Goal: Complete application form

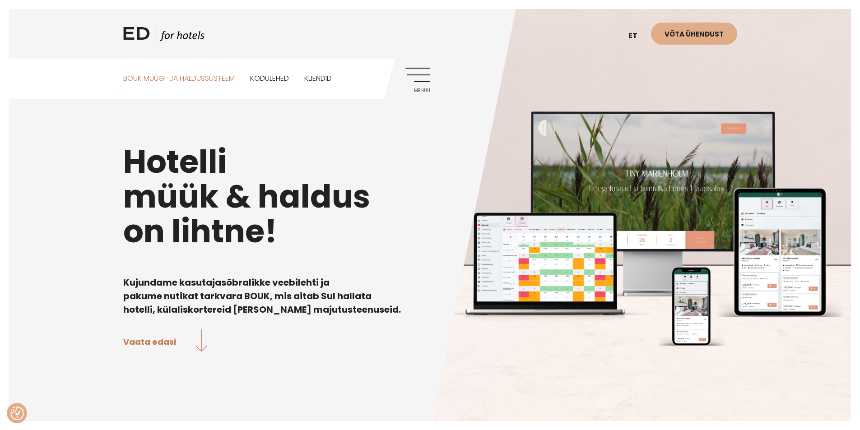
click at [208, 79] on link "BOUK MÜÜGI-JA HALDUSSÜSTEEM" at bounding box center [179, 79] width 112 height 40
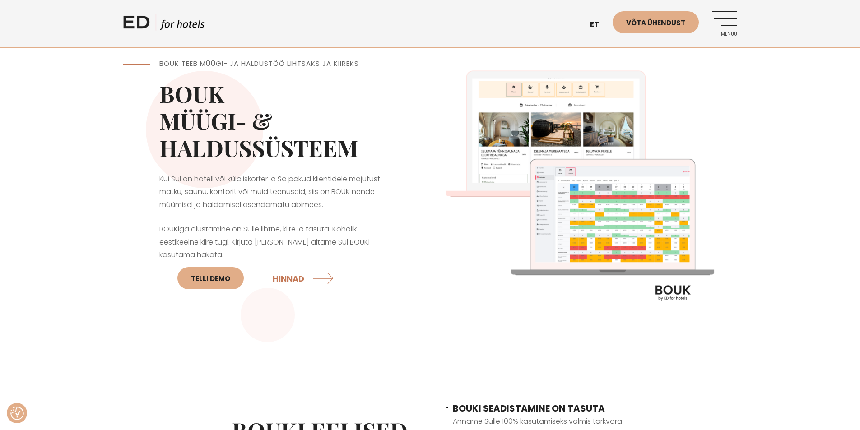
scroll to position [45, 0]
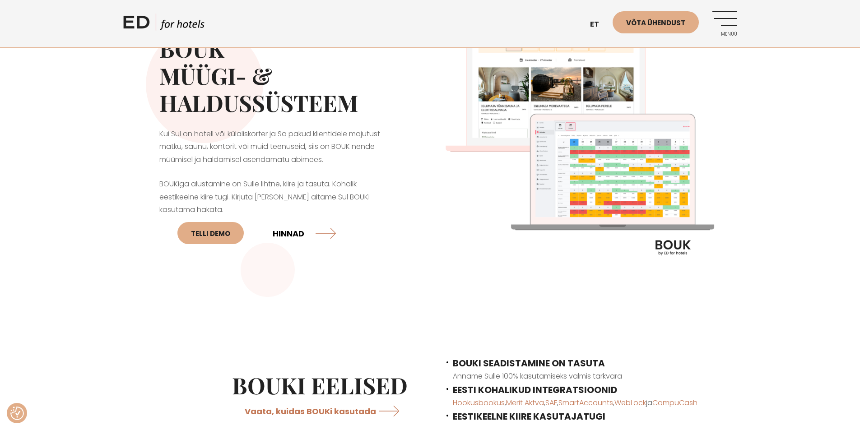
click at [317, 227] on link "HINNAD" at bounding box center [304, 233] width 63 height 24
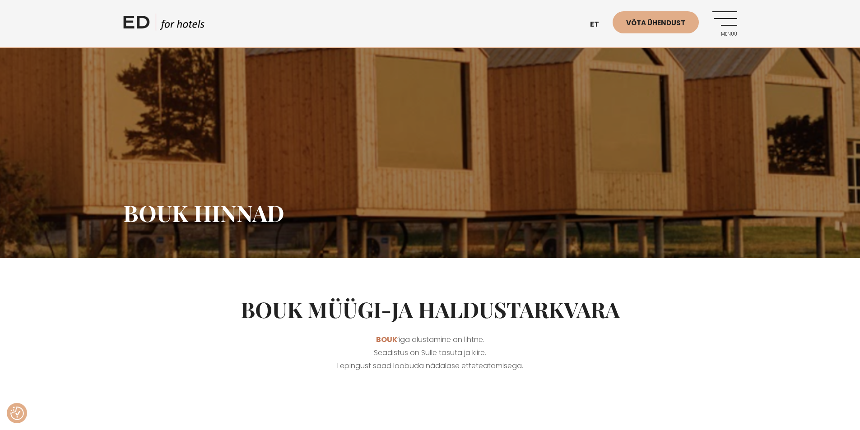
scroll to position [90, 0]
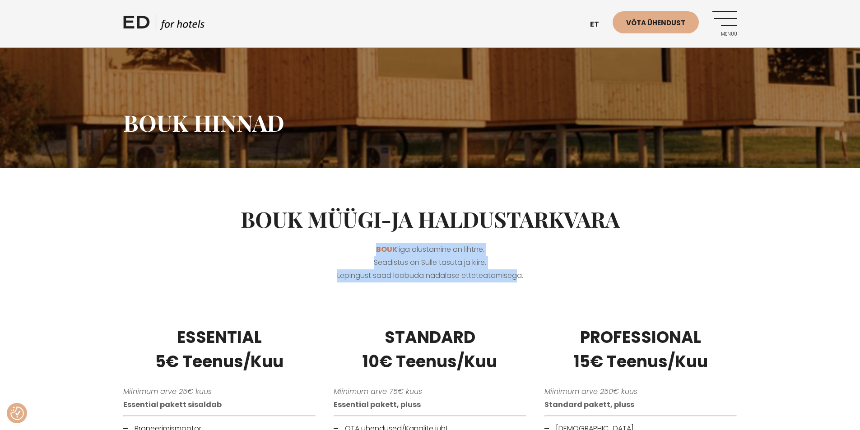
drag, startPoint x: 386, startPoint y: 244, endPoint x: 510, endPoint y: 276, distance: 128.6
click at [510, 276] on p "BOUK ’iga alustamine on lihtne. Seadistus on Sulle tasuta ja kiire. Lepingust s…" at bounding box center [430, 262] width 614 height 39
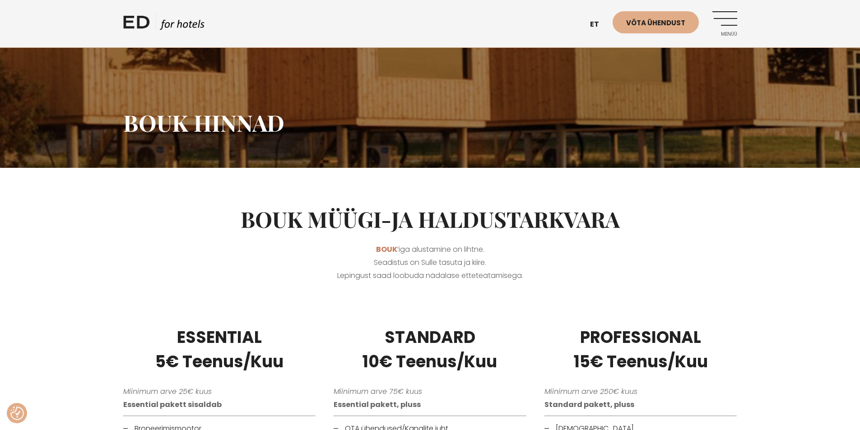
drag, startPoint x: 528, startPoint y: 274, endPoint x: 333, endPoint y: 251, distance: 196.5
click at [333, 251] on p "BOUK ’iga alustamine on lihtne. Seadistus on Sulle tasuta ja kiire. Lepingust s…" at bounding box center [430, 262] width 614 height 39
click at [333, 249] on p "BOUK ’iga alustamine on lihtne. Seadistus on Sulle tasuta ja kiire. Lepingust s…" at bounding box center [430, 262] width 614 height 39
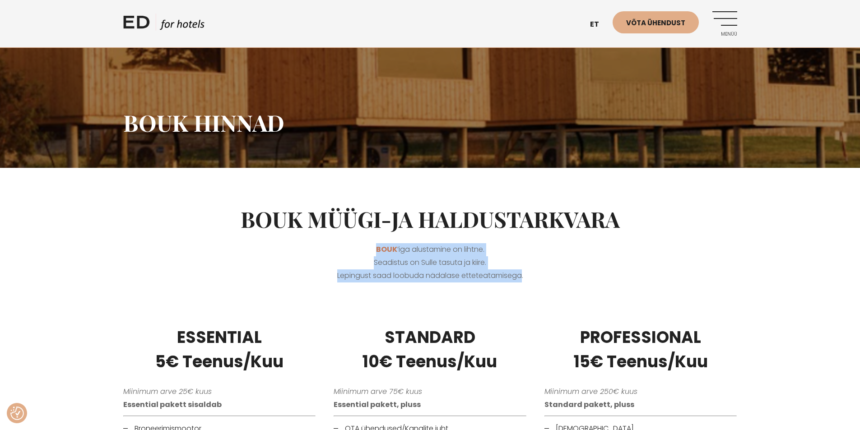
drag, startPoint x: 355, startPoint y: 240, endPoint x: 524, endPoint y: 270, distance: 172.5
click at [518, 271] on div "BOUK müügi-ja haldustarkvara BOUK ’iga alustamine on lihtne. Seadistus on Sulle…" at bounding box center [430, 241] width 632 height 92
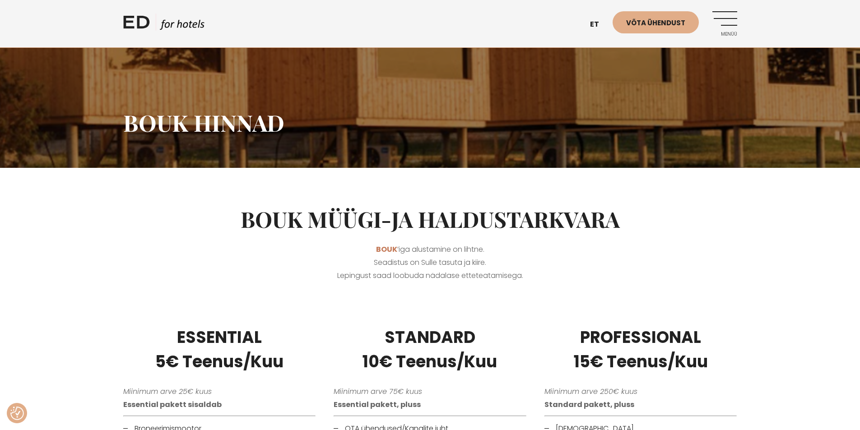
click at [524, 270] on p "BOUK ’iga alustamine on lihtne. Seadistus on Sulle tasuta ja kiire. Lepingust s…" at bounding box center [430, 262] width 614 height 39
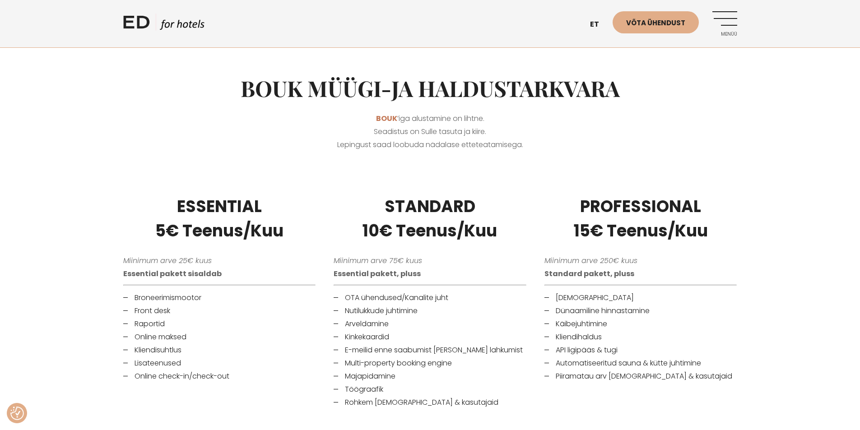
scroll to position [226, 0]
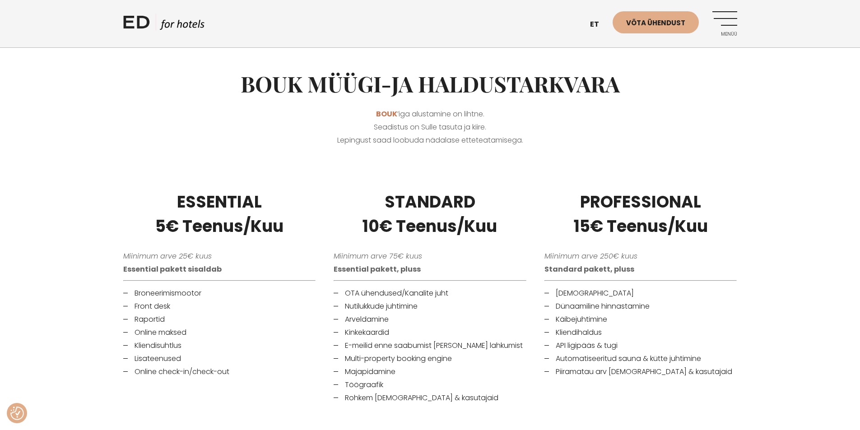
drag, startPoint x: 514, startPoint y: 229, endPoint x: 347, endPoint y: 178, distance: 174.5
click at [359, 188] on div "STANDARD 10€ Teenus/Kuu Miinimum arve 75€ kuus Essential pakett, pluss OTA ühen…" at bounding box center [430, 297] width 211 height 237
click at [342, 174] on div at bounding box center [430, 165] width 860 height 27
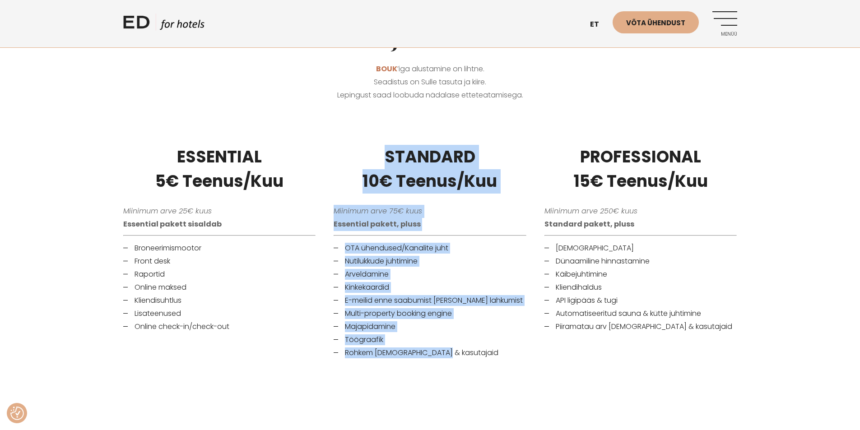
drag, startPoint x: 348, startPoint y: 147, endPoint x: 481, endPoint y: 360, distance: 251.3
click at [481, 360] on div "STANDARD 10€ Teenus/Kuu Miinimum arve 75€ kuus Essential pakett, pluss OTA ühen…" at bounding box center [430, 252] width 211 height 237
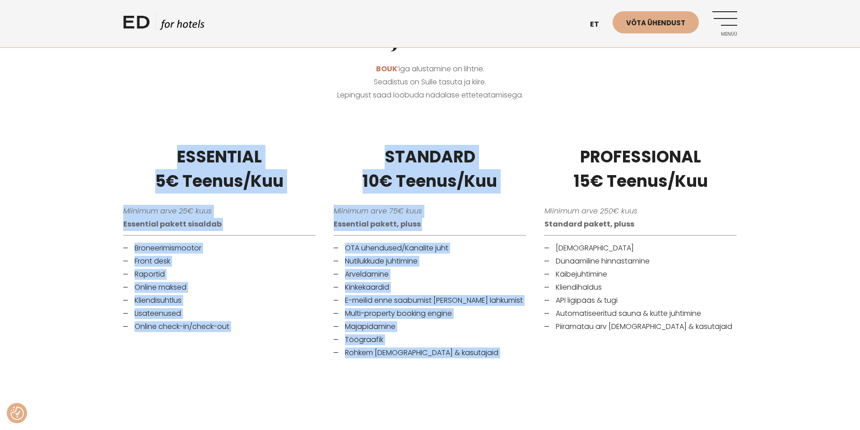
drag, startPoint x: 375, startPoint y: 343, endPoint x: 360, endPoint y: 122, distance: 221.4
click at [360, 122] on div at bounding box center [430, 120] width 860 height 27
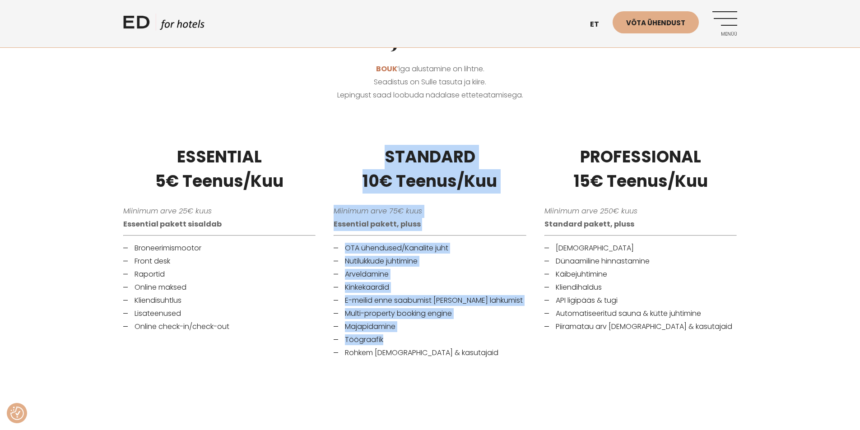
drag, startPoint x: 441, startPoint y: 149, endPoint x: 470, endPoint y: 342, distance: 196.0
click at [470, 342] on div "STANDARD 10€ Teenus/Kuu Miinimum arve 75€ kuus Essential pakett, pluss OTA ühen…" at bounding box center [430, 252] width 211 height 237
click at [475, 338] on li "Töögraafik" at bounding box center [430, 340] width 193 height 11
click at [499, 328] on li "Majapidamine" at bounding box center [430, 327] width 193 height 11
click at [489, 234] on div "STANDARD 10€ Teenus/Kuu Miinimum arve 75€ kuus Essential pakett, pluss OTA ühen…" at bounding box center [430, 252] width 211 height 237
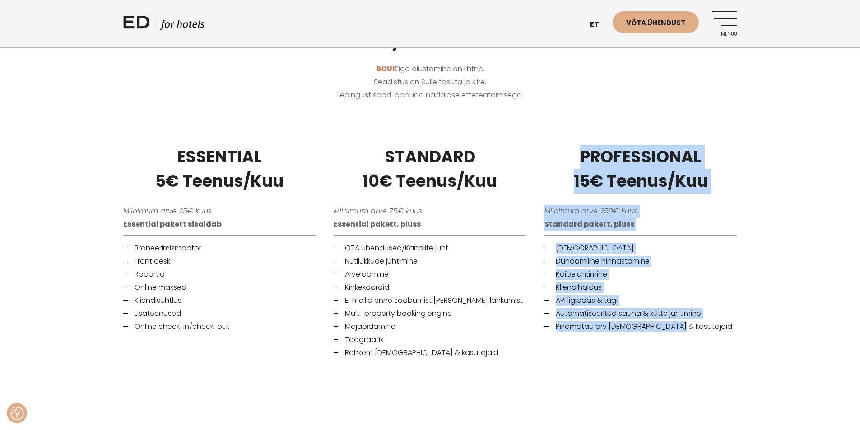
drag, startPoint x: 578, startPoint y: 147, endPoint x: 707, endPoint y: 335, distance: 227.8
click at [707, 335] on div "PROFESSIONAL 15€ Teenus/Kuu Miinimum arve 250€ kuus Standard pakett, pluss Raam…" at bounding box center [641, 252] width 211 height 237
click at [709, 335] on div "PROFESSIONAL 15€ Teenus/Kuu Miinimum arve 250€ kuus Standard pakett, pluss Raam…" at bounding box center [641, 252] width 211 height 237
click at [669, 249] on li "[DEMOGRAPHIC_DATA]" at bounding box center [641, 248] width 193 height 11
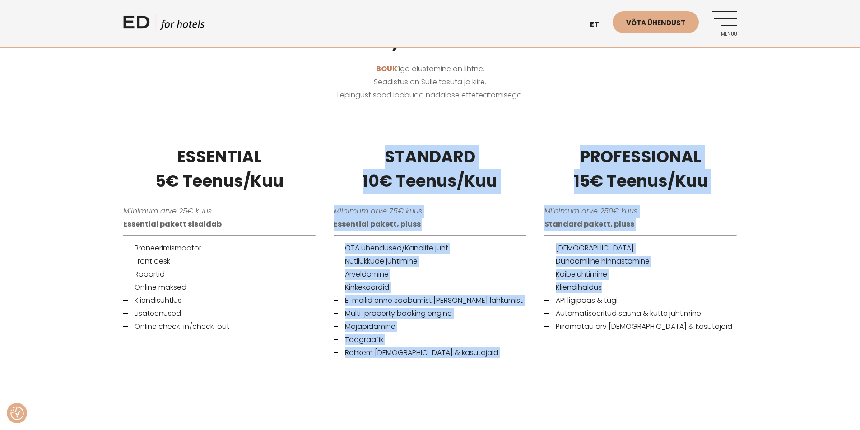
drag, startPoint x: 589, startPoint y: 280, endPoint x: 532, endPoint y: 141, distance: 150.1
click at [532, 141] on article "ESSENTIAL 5€ Teenus/Kuu Miinimum arve 25€ kuus Essential pakett sisaldab Bronee…" at bounding box center [430, 252] width 632 height 237
click at [533, 134] on div "STANDARD 10€ Teenus/Kuu Miinimum arve 75€ kuus Essential pakett, pluss OTA ühen…" at bounding box center [430, 252] width 211 height 237
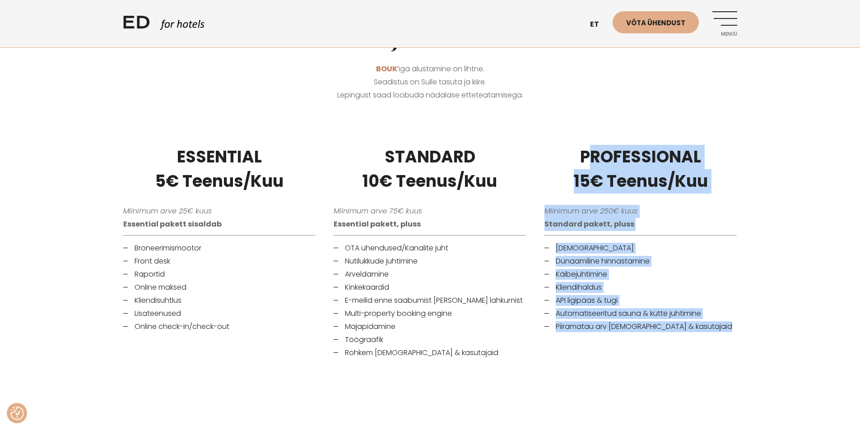
drag, startPoint x: 593, startPoint y: 154, endPoint x: 723, endPoint y: 332, distance: 220.7
click at [722, 331] on li "Piiramatau arv [DEMOGRAPHIC_DATA] & kasutajaid" at bounding box center [641, 327] width 193 height 11
click at [717, 327] on li "Piiramatau arv [DEMOGRAPHIC_DATA] & kasutajaid" at bounding box center [641, 327] width 193 height 11
click at [673, 297] on li "API ligipääs & tugi" at bounding box center [641, 300] width 193 height 11
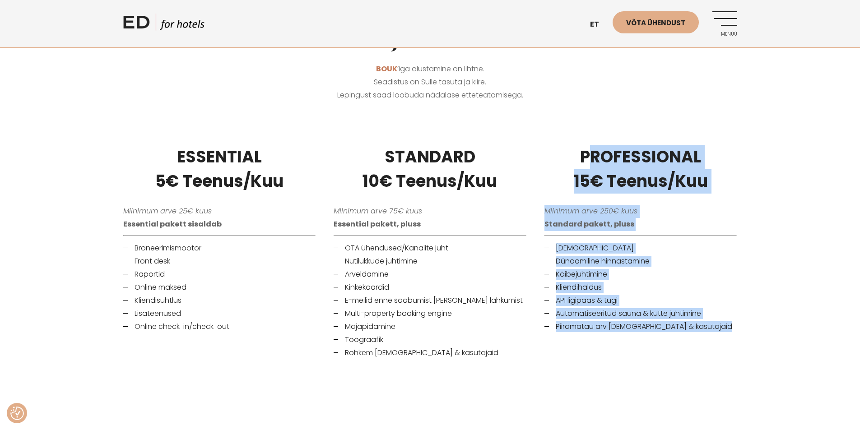
click at [630, 305] on li "API ligipääs & tugi" at bounding box center [641, 300] width 193 height 11
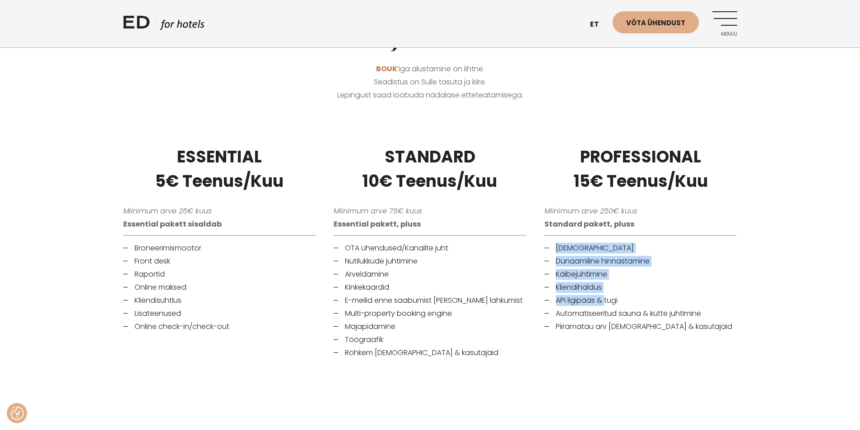
drag, startPoint x: 546, startPoint y: 275, endPoint x: 535, endPoint y: 236, distance: 40.6
click at [536, 238] on div "PROFESSIONAL 15€ Teenus/Kuu Miinimum arve 250€ kuus Standard pakett, pluss Raam…" at bounding box center [641, 252] width 211 height 237
click at [536, 225] on div "PROFESSIONAL 15€ Teenus/Kuu Miinimum arve 250€ kuus Standard pakett, pluss Raam…" at bounding box center [641, 252] width 211 height 237
drag, startPoint x: 550, startPoint y: 252, endPoint x: 710, endPoint y: 336, distance: 181.0
click at [710, 336] on div "PROFESSIONAL 15€ Teenus/Kuu Miinimum arve 250€ kuus Standard pakett, pluss Raam…" at bounding box center [641, 252] width 211 height 237
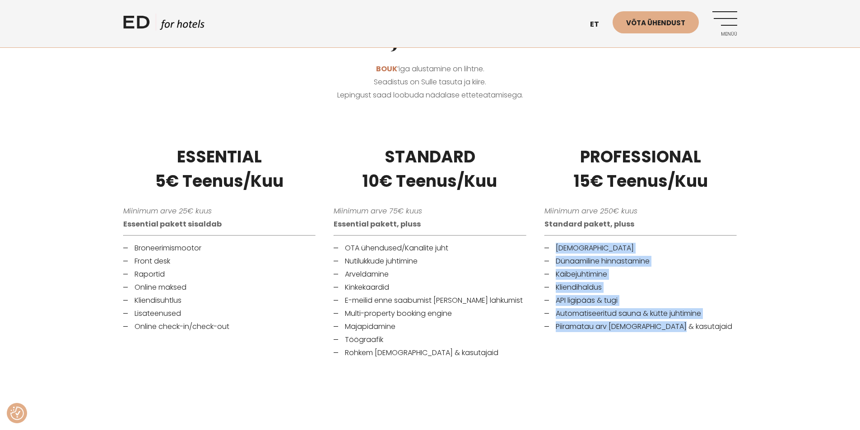
click at [691, 330] on li "Piiramatau arv [DEMOGRAPHIC_DATA] & kasutajaid" at bounding box center [641, 327] width 193 height 11
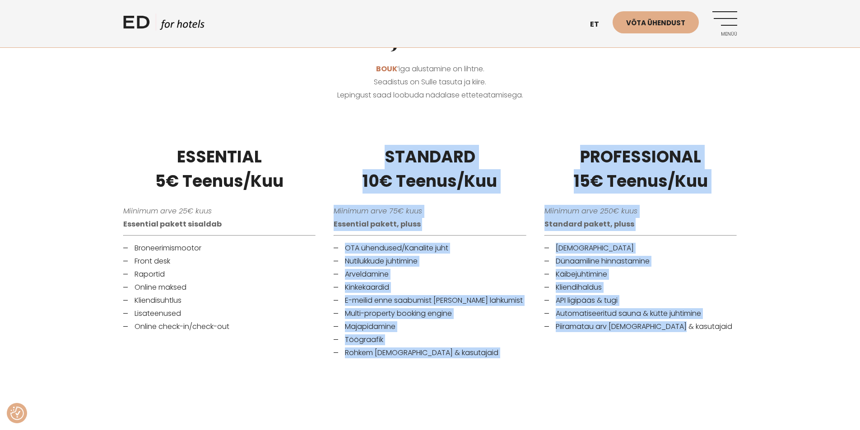
drag, startPoint x: 689, startPoint y: 328, endPoint x: 515, endPoint y: 140, distance: 256.0
click at [517, 143] on article "ESSENTIAL 5€ Teenus/Kuu Miinimum arve 25€ kuus Essential pakett sisaldab Bronee…" at bounding box center [430, 252] width 632 height 237
click at [515, 139] on div "STANDARD 10€ Teenus/Kuu Miinimum arve 75€ kuus Essential pakett, pluss OTA ühen…" at bounding box center [430, 252] width 211 height 237
drag, startPoint x: 531, startPoint y: 173, endPoint x: 701, endPoint y: 340, distance: 237.3
click at [696, 339] on article "ESSENTIAL 5€ Teenus/Kuu Miinimum arve 25€ kuus Essential pakett sisaldab Bronee…" at bounding box center [430, 252] width 632 height 237
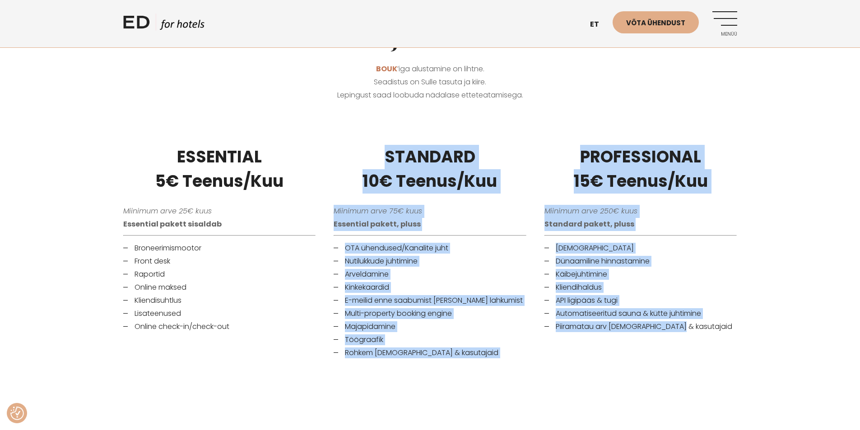
click at [701, 339] on div "PROFESSIONAL 15€ Teenus/Kuu Miinimum arve 250€ kuus Standard pakett, pluss Raam…" at bounding box center [641, 252] width 211 height 237
click at [692, 322] on li "Piiramatau arv [DEMOGRAPHIC_DATA] & kasutajaid" at bounding box center [641, 327] width 193 height 11
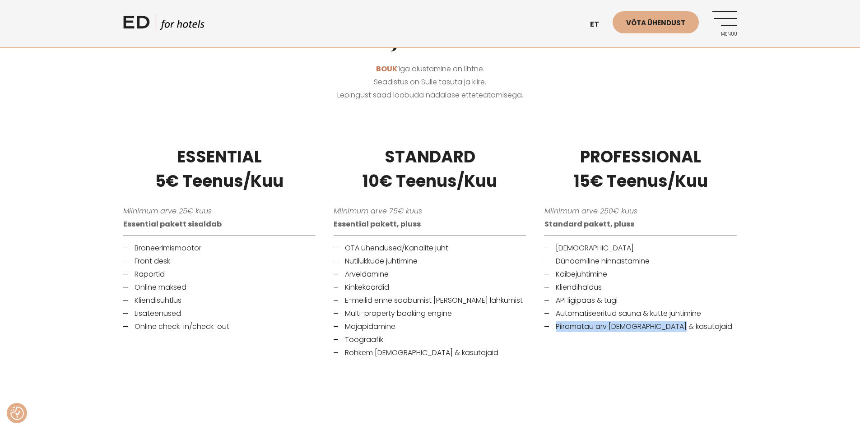
drag, startPoint x: 679, startPoint y: 324, endPoint x: 550, endPoint y: 328, distance: 129.2
click at [550, 328] on li "Piiramatau arv [DEMOGRAPHIC_DATA] & kasutajaid" at bounding box center [641, 327] width 193 height 11
click at [498, 309] on li "Multi-property booking engine" at bounding box center [430, 313] width 193 height 11
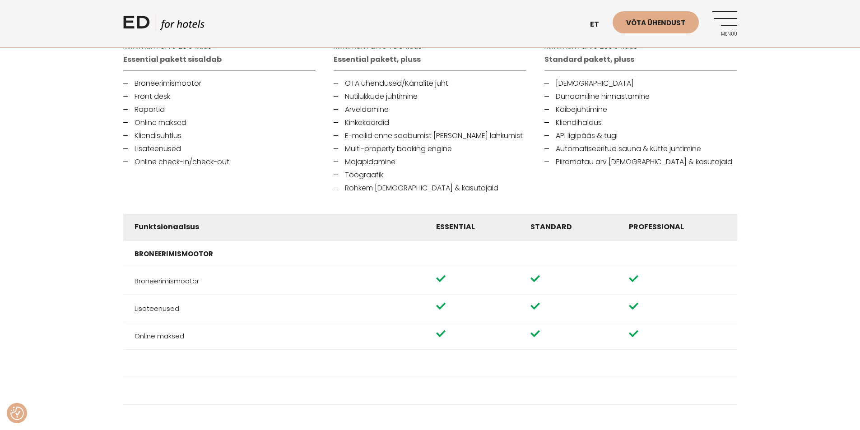
scroll to position [587, 0]
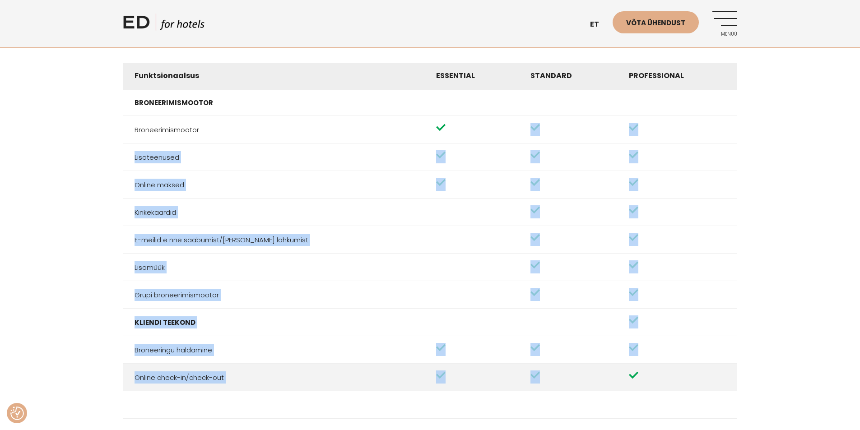
drag, startPoint x: 502, startPoint y: 126, endPoint x: 564, endPoint y: 387, distance: 267.9
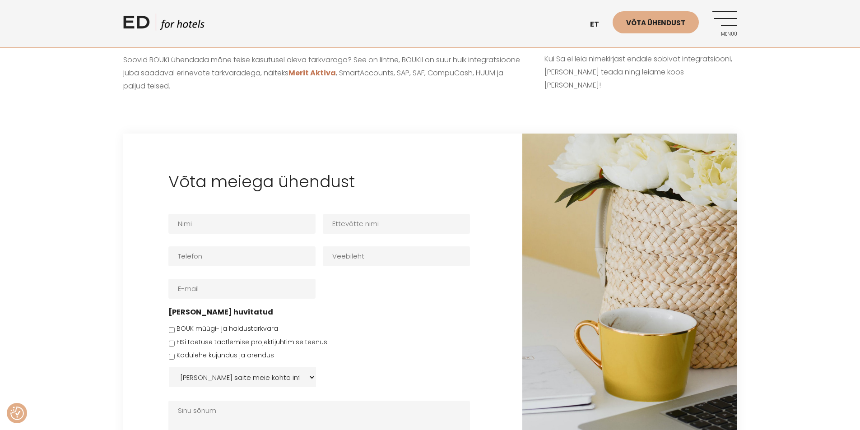
scroll to position [1626, 0]
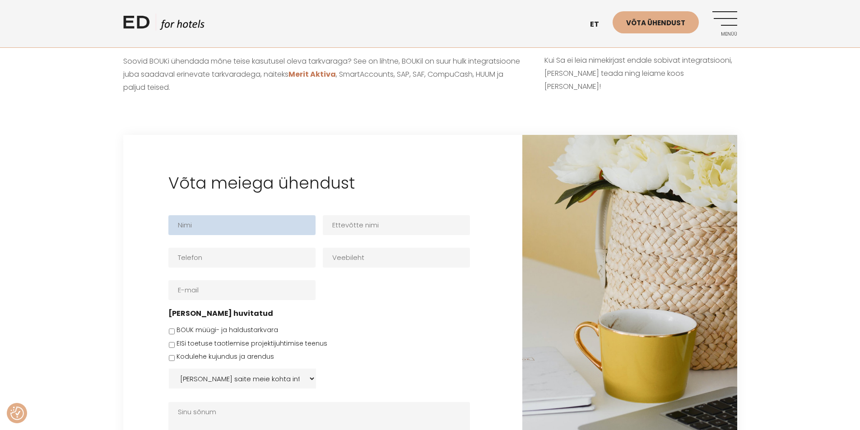
click at [265, 229] on input "Nimi *" at bounding box center [241, 225] width 147 height 20
type input "Anete"
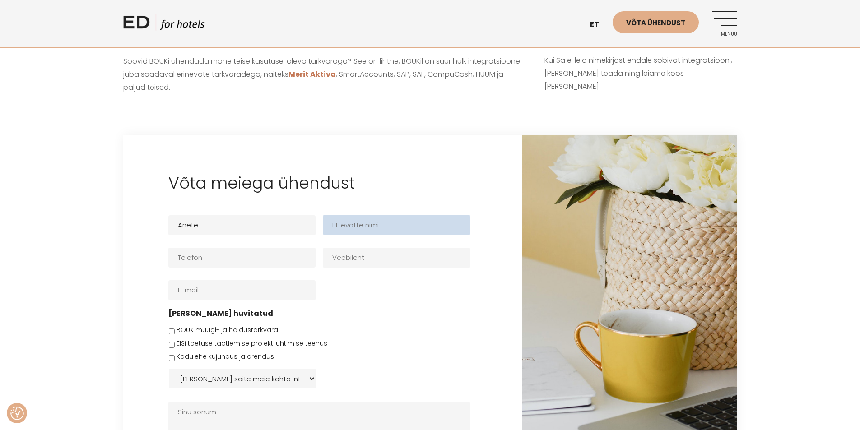
click at [346, 228] on input "Ettevõtte nimi" at bounding box center [396, 225] width 147 height 20
click at [340, 224] on input "Redixime" at bounding box center [396, 225] width 147 height 20
click at [424, 147] on div "Võta meiega ühendust Nimi * [PERSON_NAME] nimi Rendixime Telefon * Veebileht E-…" at bounding box center [322, 336] width 399 height 402
drag, startPoint x: 390, startPoint y: 222, endPoint x: 319, endPoint y: 221, distance: 70.5
click at [319, 221] on ul "Nimi * [PERSON_NAME] nimi Rendixime Telefon * Veebileht E-post * [PERSON_NAME] …" at bounding box center [322, 334] width 309 height 263
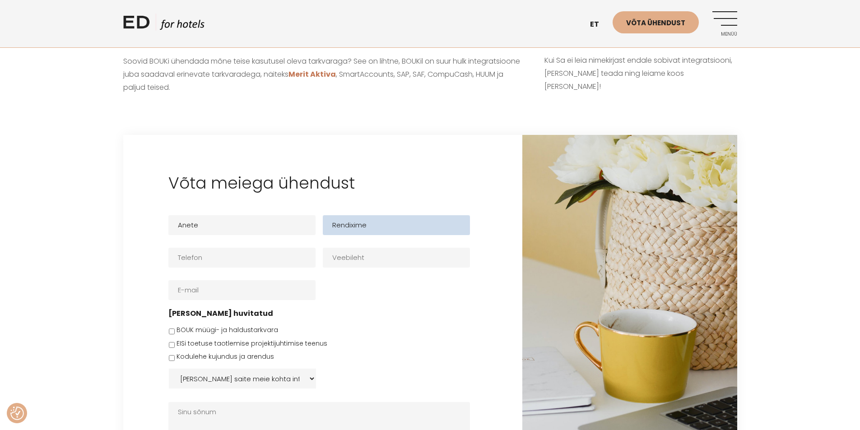
paste input ".me OÜ"
type input "[DOMAIN_NAME] OÜ"
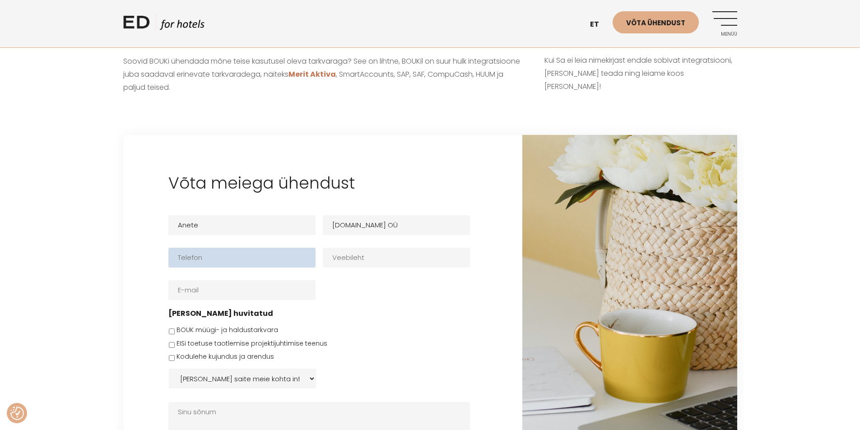
click at [252, 261] on input "Telefon *" at bounding box center [241, 258] width 147 height 20
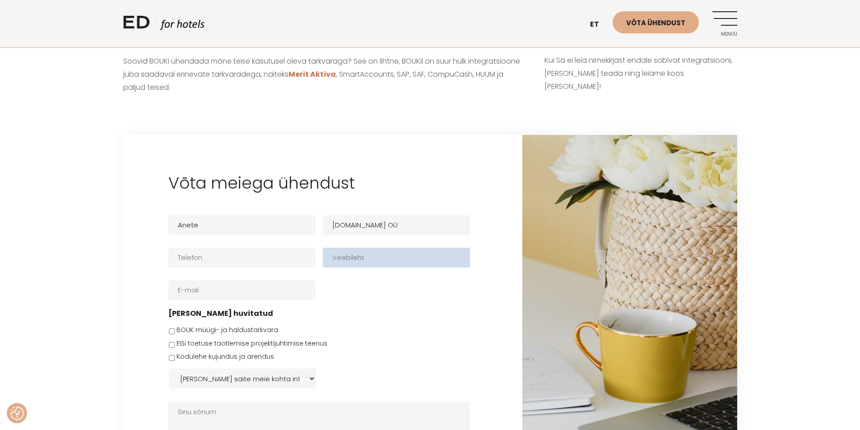
click at [421, 267] on input "Veebileht" at bounding box center [396, 258] width 147 height 20
type input "Loomisel"
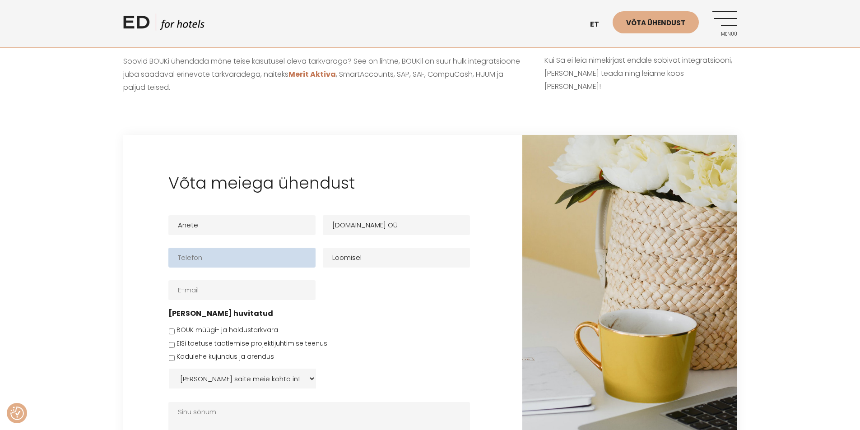
click at [264, 258] on input "Telefon *" at bounding box center [241, 258] width 147 height 20
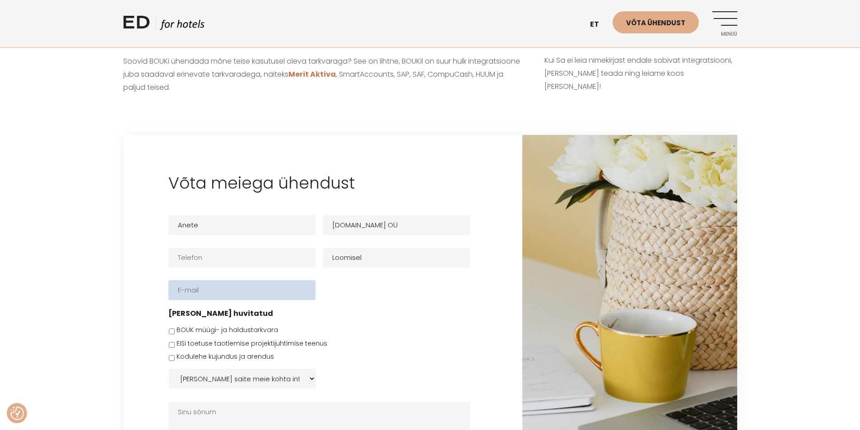
click at [271, 294] on input "E-post *" at bounding box center [241, 290] width 147 height 20
type input "[EMAIL_ADDRESS][DOMAIN_NAME]"
click at [58, 220] on div "Võta meiega ühendust Nimi * [PERSON_NAME] nimi [DOMAIN_NAME] OÜ Telefon * Veebi…" at bounding box center [430, 336] width 860 height 402
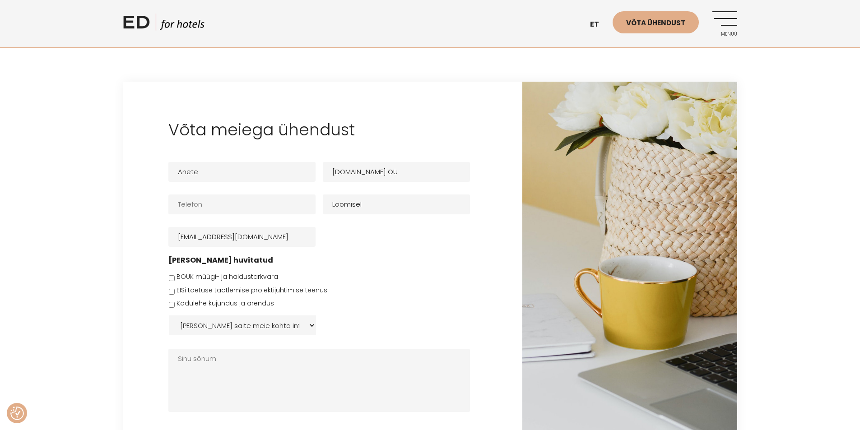
scroll to position [1762, 0]
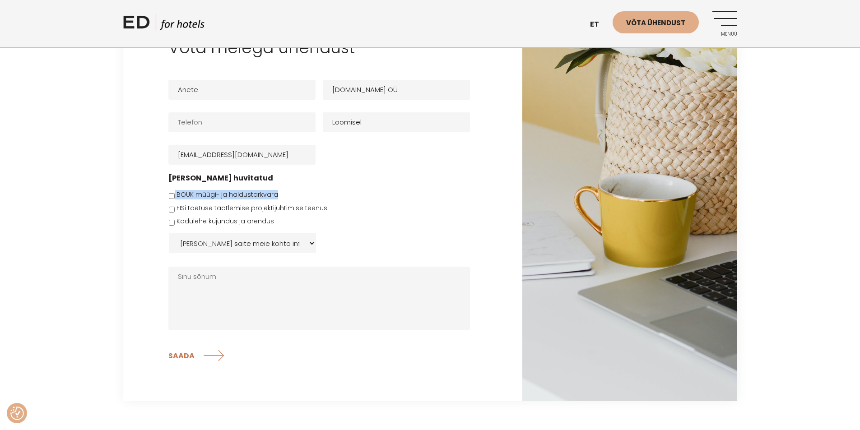
drag, startPoint x: 279, startPoint y: 194, endPoint x: 105, endPoint y: 194, distance: 173.9
click at [124, 194] on div "Võta meiega ühendust Nimi * [PERSON_NAME] nimi [DOMAIN_NAME] OÜ Telefon * Veebi…" at bounding box center [322, 201] width 399 height 402
click at [105, 193] on div "Võta meiega ühendust Nimi * [PERSON_NAME] nimi [DOMAIN_NAME] OÜ Telefon * Veebi…" at bounding box center [430, 201] width 860 height 402
click at [171, 195] on input "BOUK müügi- ja haldustarkvara" at bounding box center [172, 196] width 6 height 6
checkbox input "true"
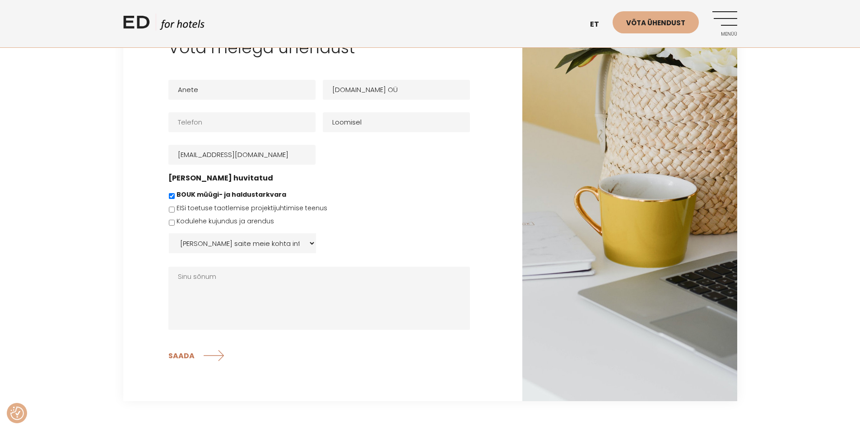
click at [270, 239] on select "[PERSON_NAME] saite meie kohta infot: Facebook Instagramm Googli otsing E-meil …" at bounding box center [242, 244] width 147 height 20
select select "Facebook"
click at [169, 234] on select "[PERSON_NAME] saite meie kohta infot: Facebook Instagramm Googli otsing E-meil …" at bounding box center [242, 244] width 147 height 20
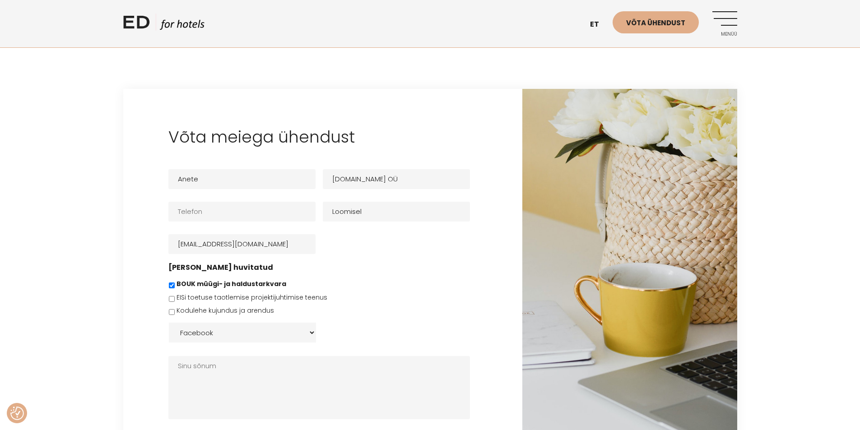
scroll to position [1671, 0]
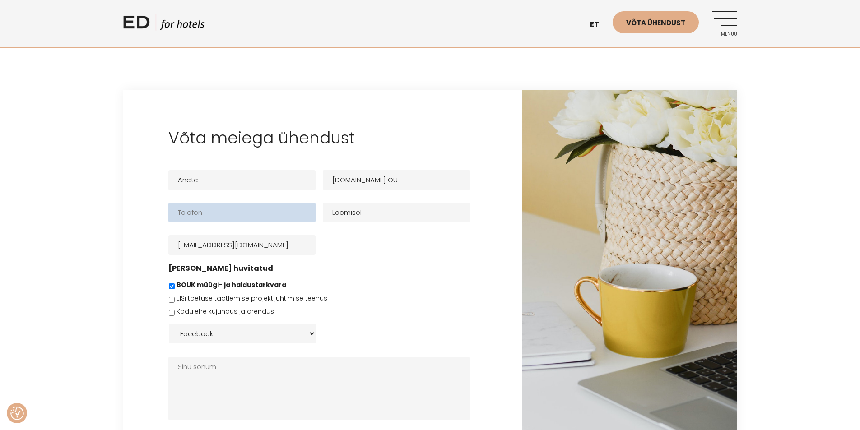
click at [238, 213] on input "Telefon *" at bounding box center [241, 213] width 147 height 20
click at [501, 276] on div "Võta meiega ühendust Nimi * [PERSON_NAME] nimi [DOMAIN_NAME] OÜ Telefon * Veebi…" at bounding box center [322, 291] width 399 height 402
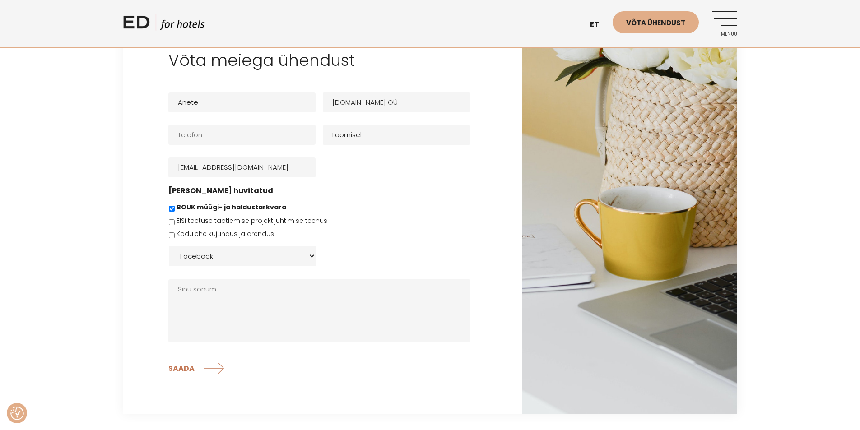
scroll to position [1720, 0]
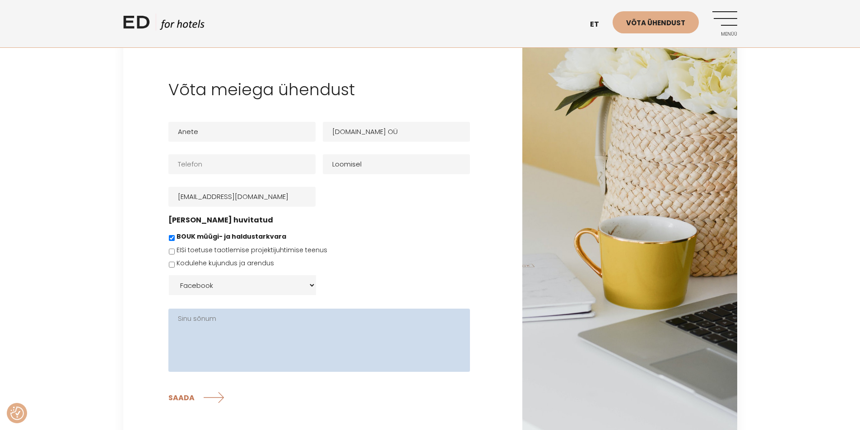
click at [226, 324] on textarea "Sinu sõnum" at bounding box center [319, 340] width 302 height 63
click at [177, 341] on textarea "Tere, On teil jagada minuga juhendit" at bounding box center [319, 340] width 302 height 63
type textarea "Tere, [PERSON_NAME] või kerge on liidestada wordpressi On teil jagada minuga ju…"
